Goal: Find specific page/section: Find specific page/section

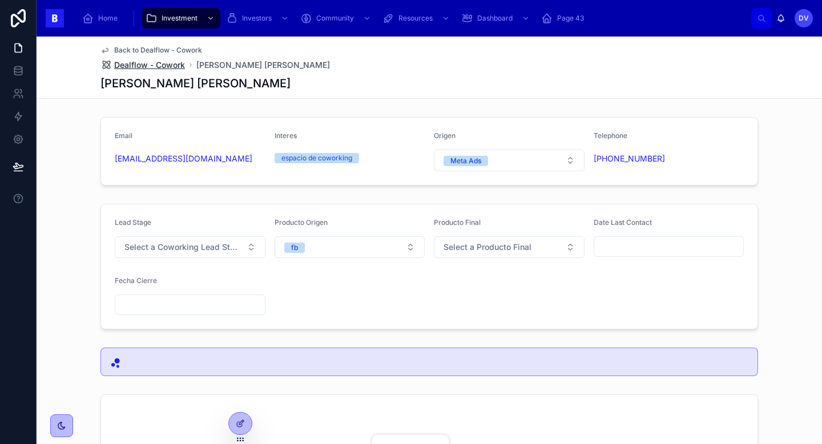
click at [179, 65] on span "Dealflow - Cowork" at bounding box center [149, 64] width 71 height 11
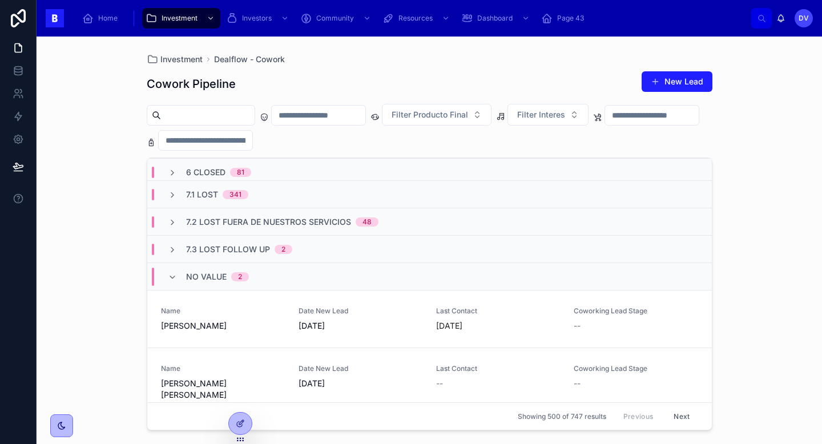
scroll to position [255, 0]
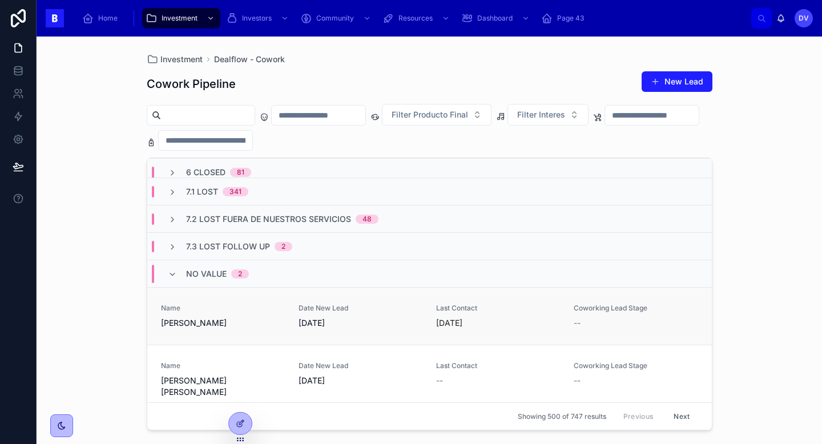
click at [238, 320] on span "[PERSON_NAME]" at bounding box center [223, 322] width 124 height 11
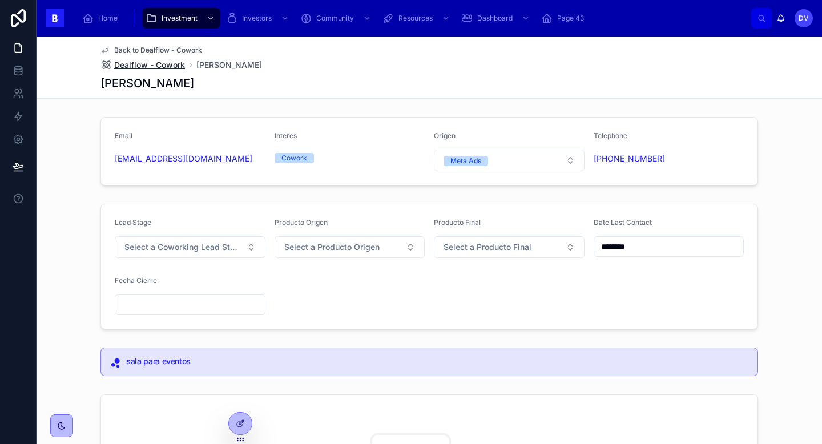
click at [155, 68] on span "Dealflow - Cowork" at bounding box center [149, 64] width 71 height 11
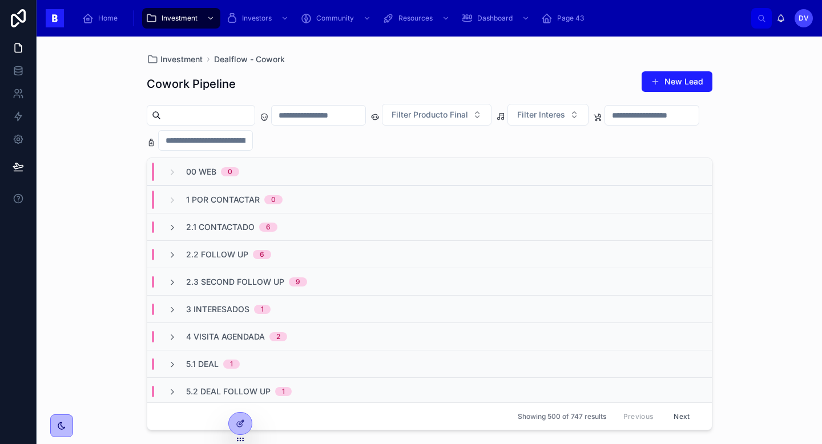
click at [191, 168] on span "00 Web" at bounding box center [201, 171] width 30 height 11
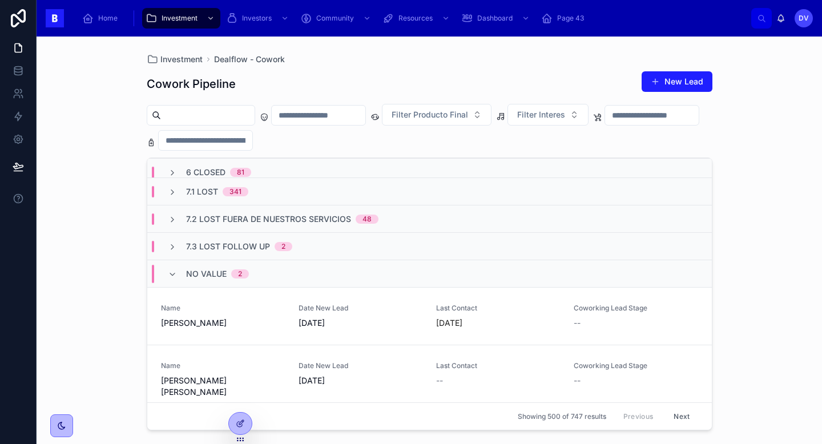
click at [187, 281] on div "No value 2" at bounding box center [217, 274] width 63 height 18
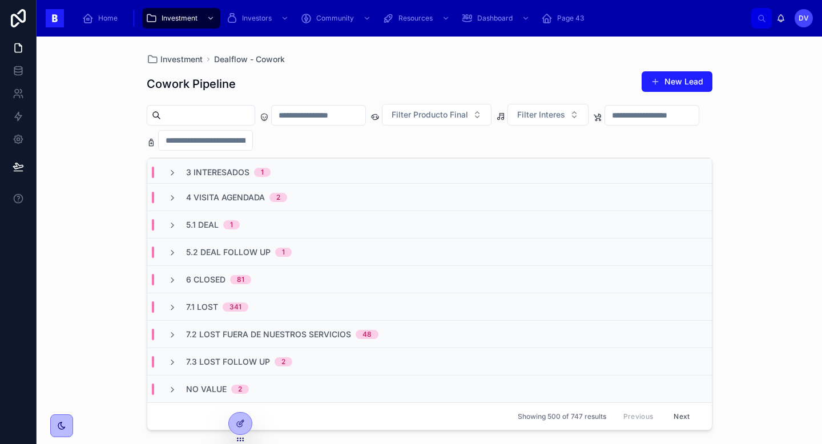
click at [218, 381] on div "No value 2" at bounding box center [429, 388] width 565 height 27
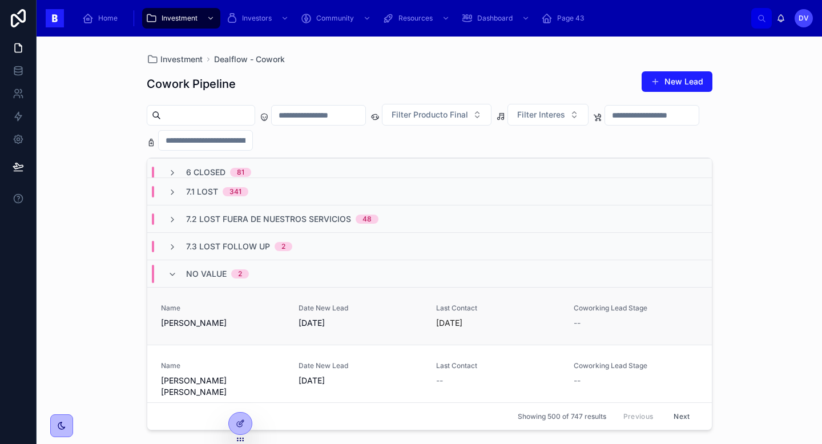
click at [215, 309] on span "Name" at bounding box center [223, 308] width 124 height 9
